Goal: Check status: Check status

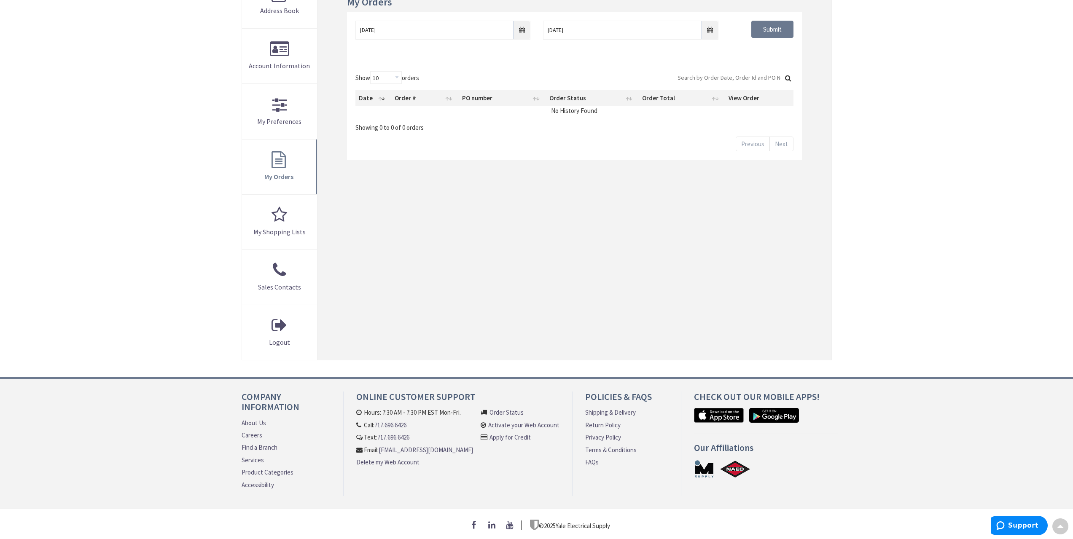
type input "[GEOGRAPHIC_DATA], [GEOGRAPHIC_DATA]"
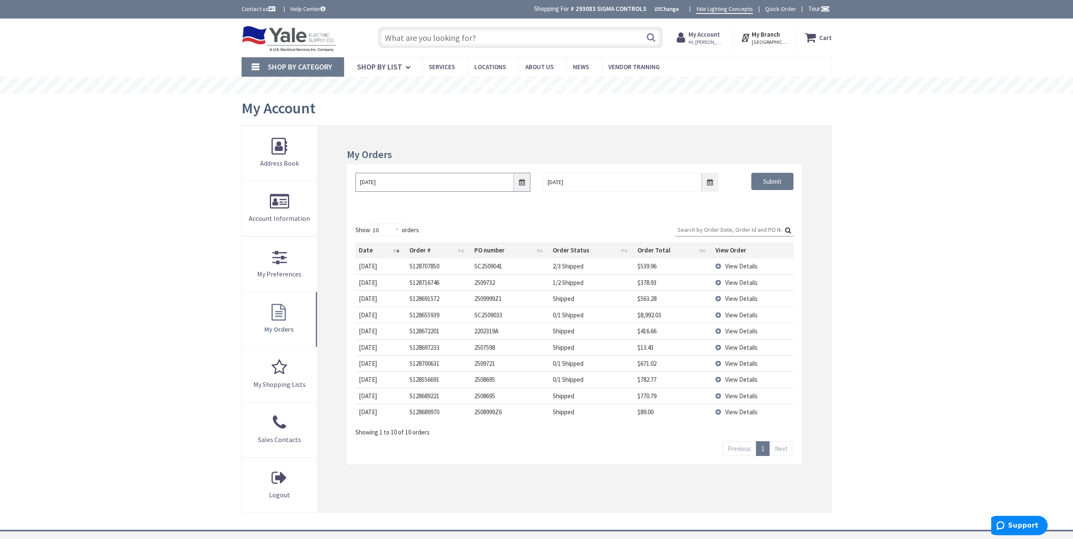
click at [524, 182] on input "[DATE]" at bounding box center [442, 182] width 175 height 19
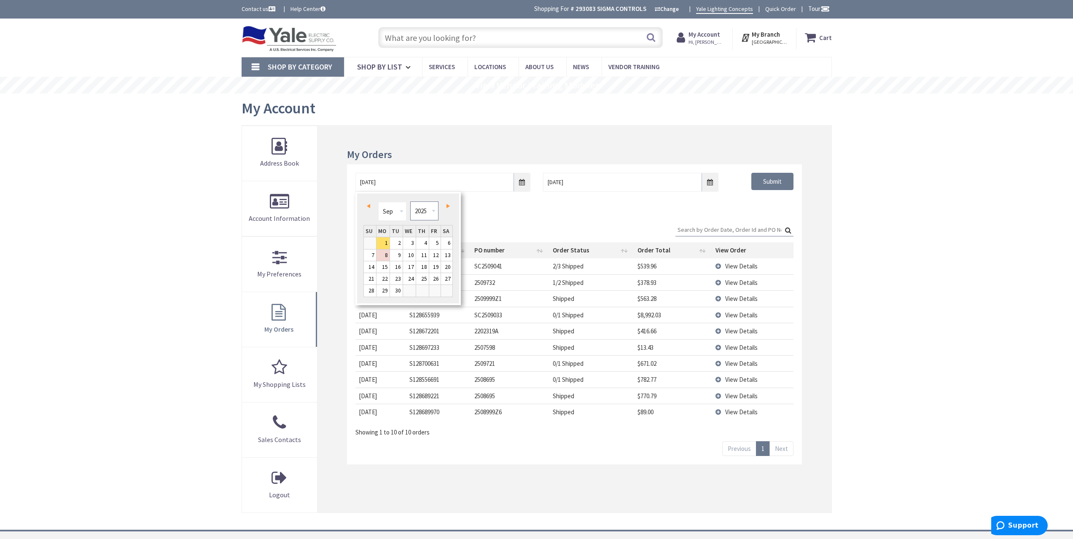
drag, startPoint x: 424, startPoint y: 211, endPoint x: 424, endPoint y: 219, distance: 8.0
click at [424, 211] on select "1980 1981 1982 1983 1984 1985 1986 1987 1988 1989 1990 1991 1992 1993 1994 1995…" at bounding box center [424, 210] width 28 height 19
type input "[DATE]"
click at [747, 220] on div "Show 10 25 50 100 orders Search: Date Order # PO number Order Status Order Tota…" at bounding box center [574, 339] width 454 height 249
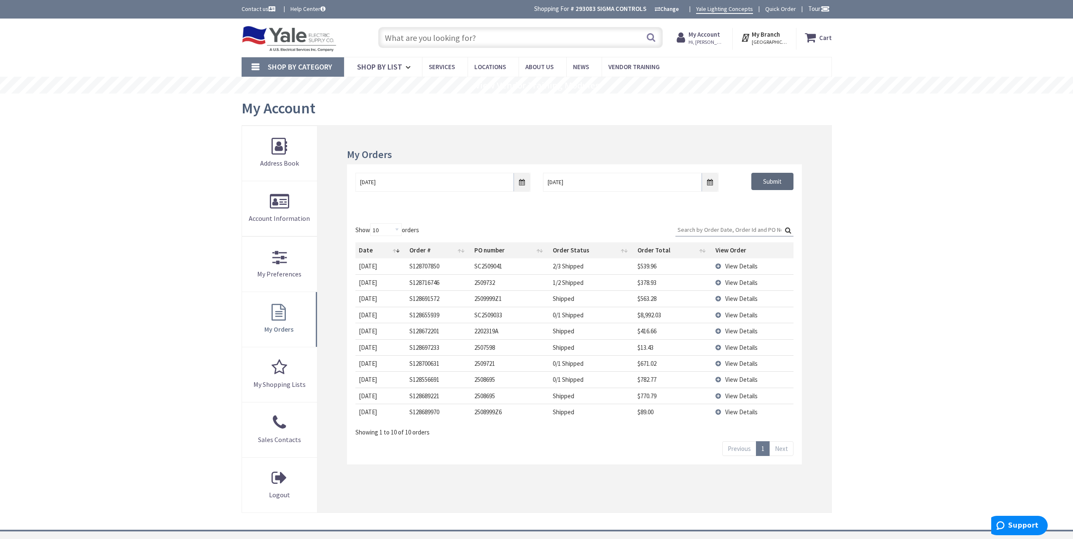
click at [765, 186] on input "Submit" at bounding box center [772, 182] width 42 height 18
click at [749, 311] on span "View Details" at bounding box center [741, 315] width 32 height 8
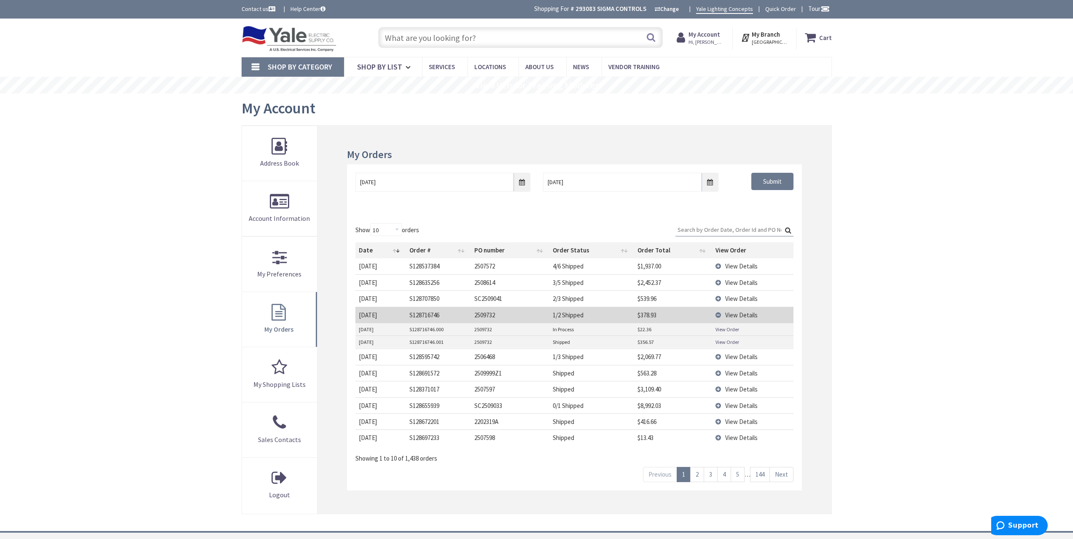
click at [734, 341] on link "View Order" at bounding box center [727, 341] width 24 height 7
click at [732, 315] on span "View Details" at bounding box center [741, 315] width 32 height 8
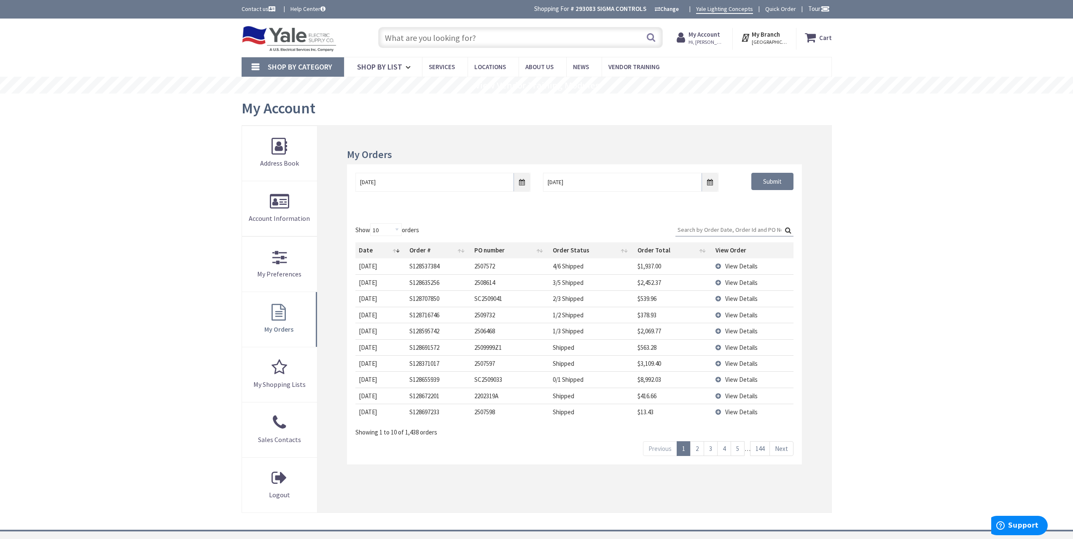
click at [446, 40] on input "text" at bounding box center [520, 37] width 284 height 21
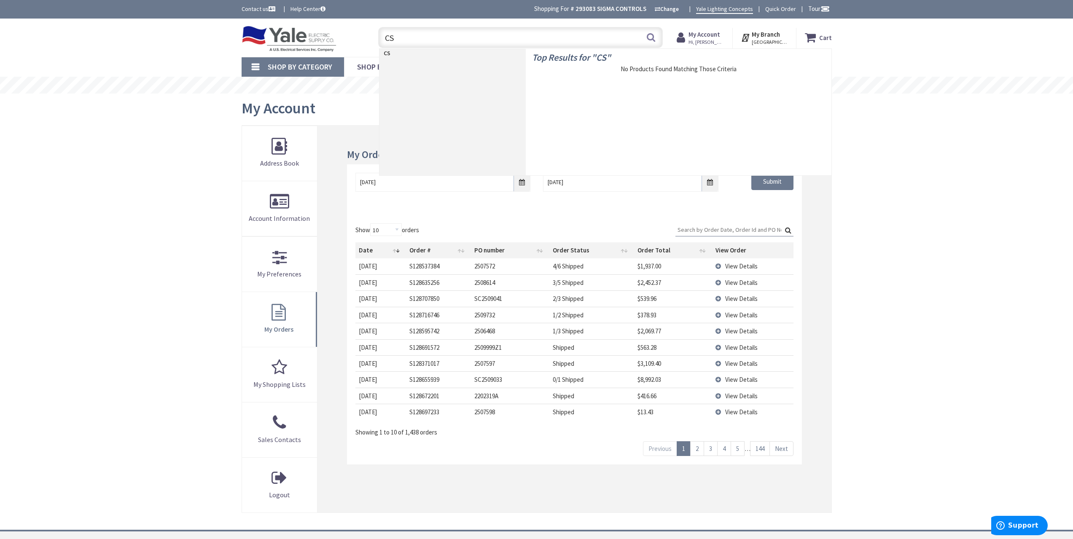
type input "C"
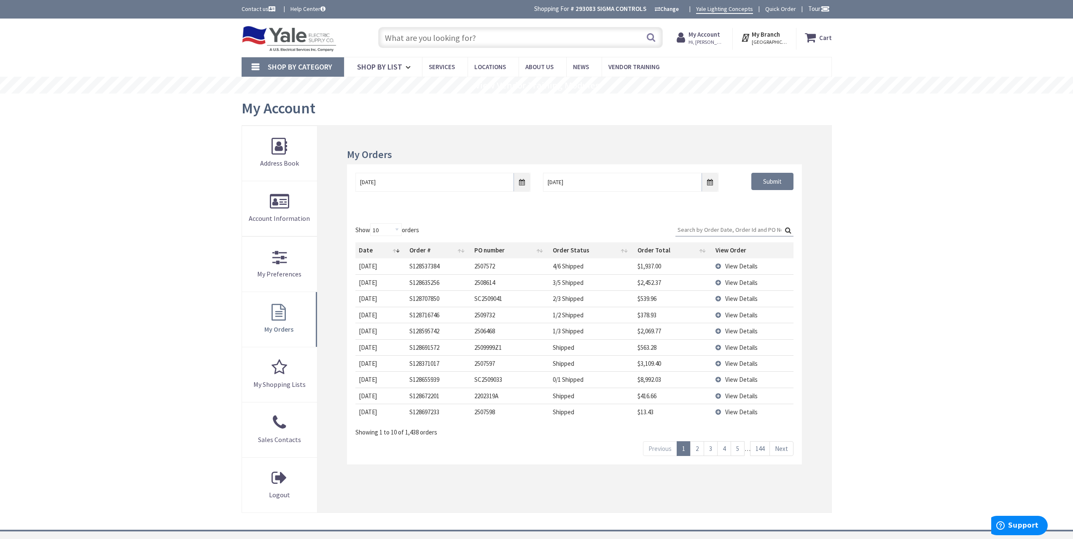
click at [202, 183] on div "Skip to Content Toggle Nav Search Cart My Cart Close You have no items in your …" at bounding box center [536, 355] width 1073 height 673
